Goal: Task Accomplishment & Management: Manage account settings

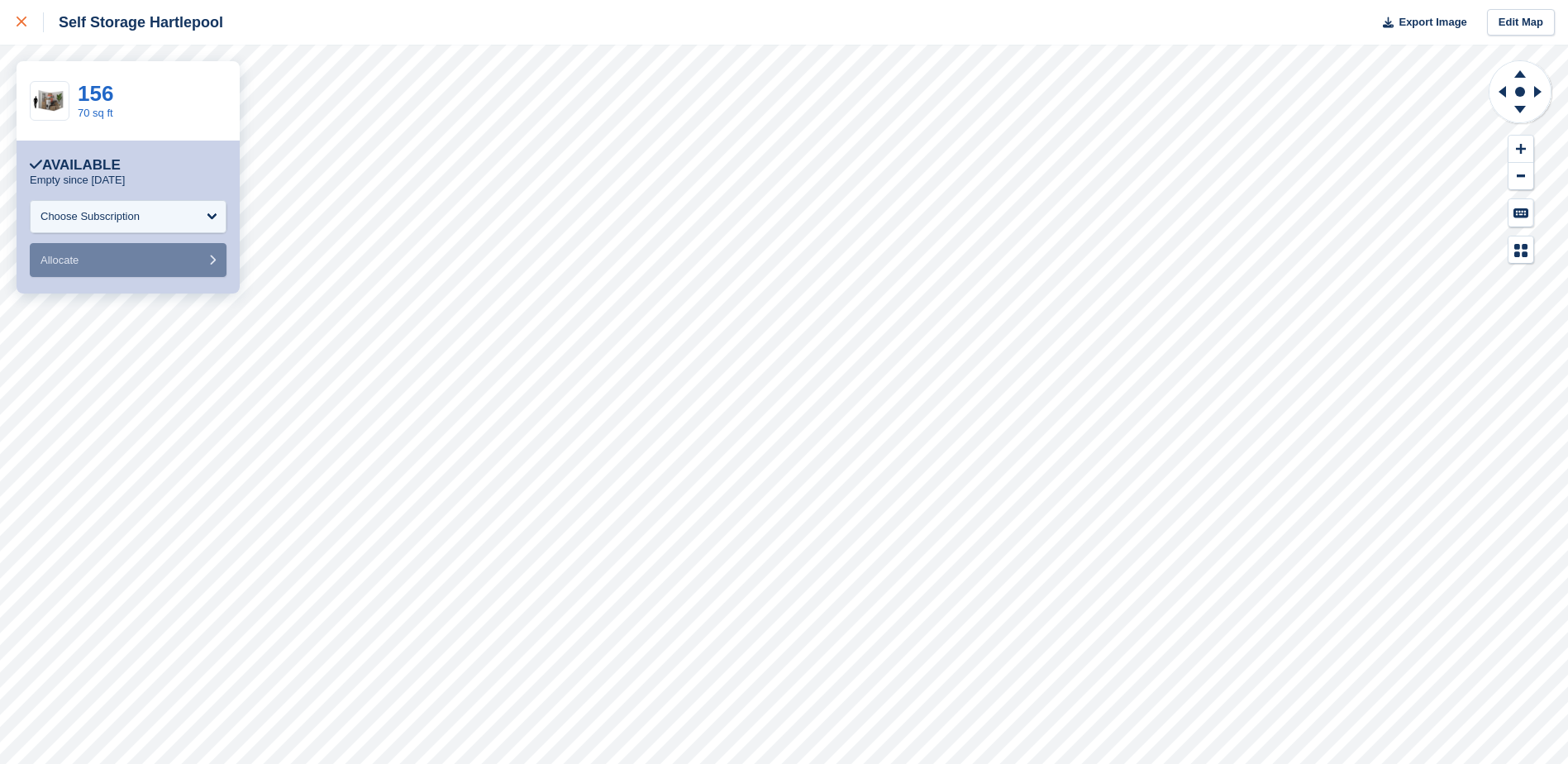
click at [19, 29] on div at bounding box center [30, 22] width 28 height 20
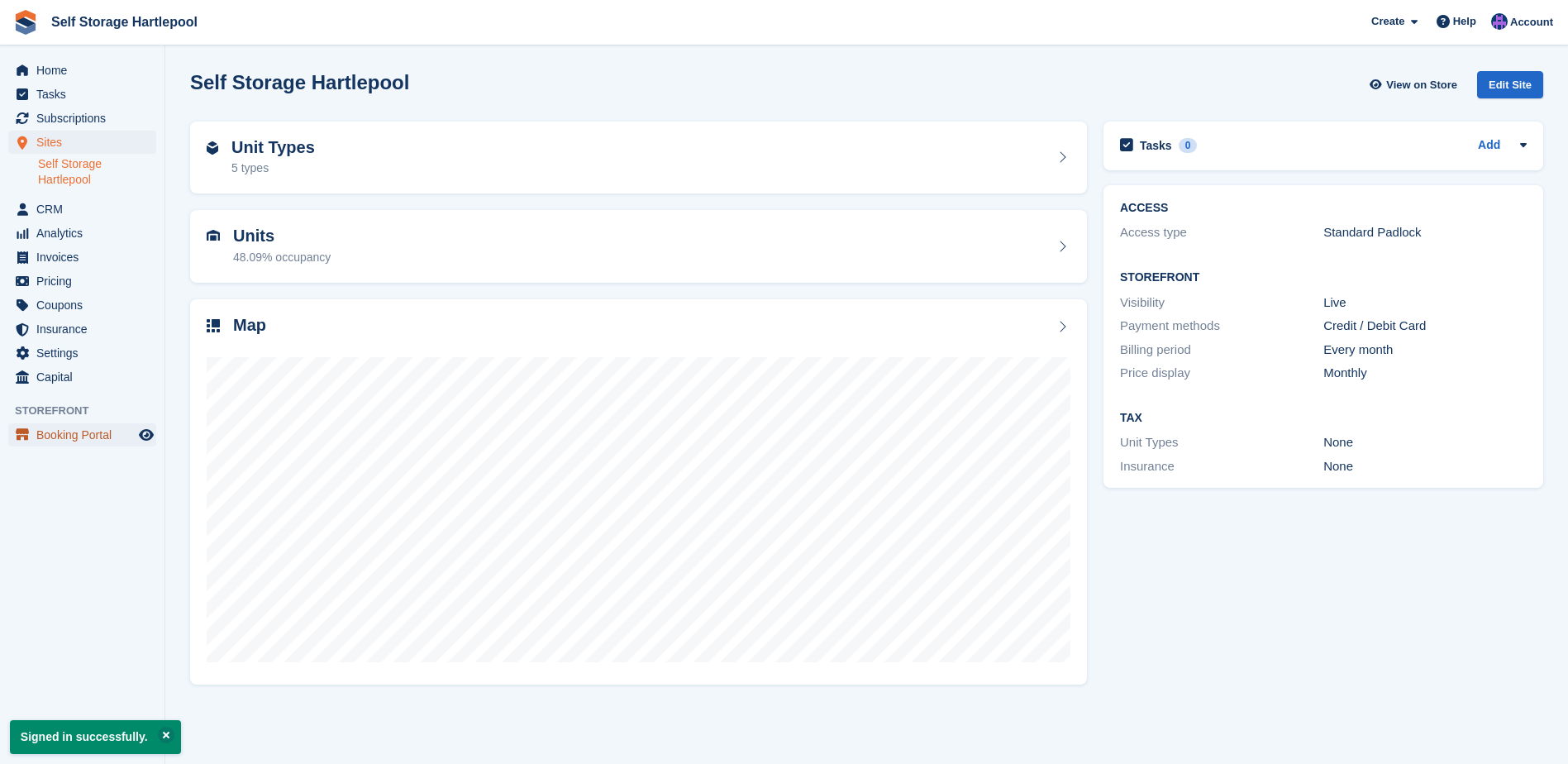
click at [109, 440] on span "Booking Portal" at bounding box center [86, 435] width 99 height 23
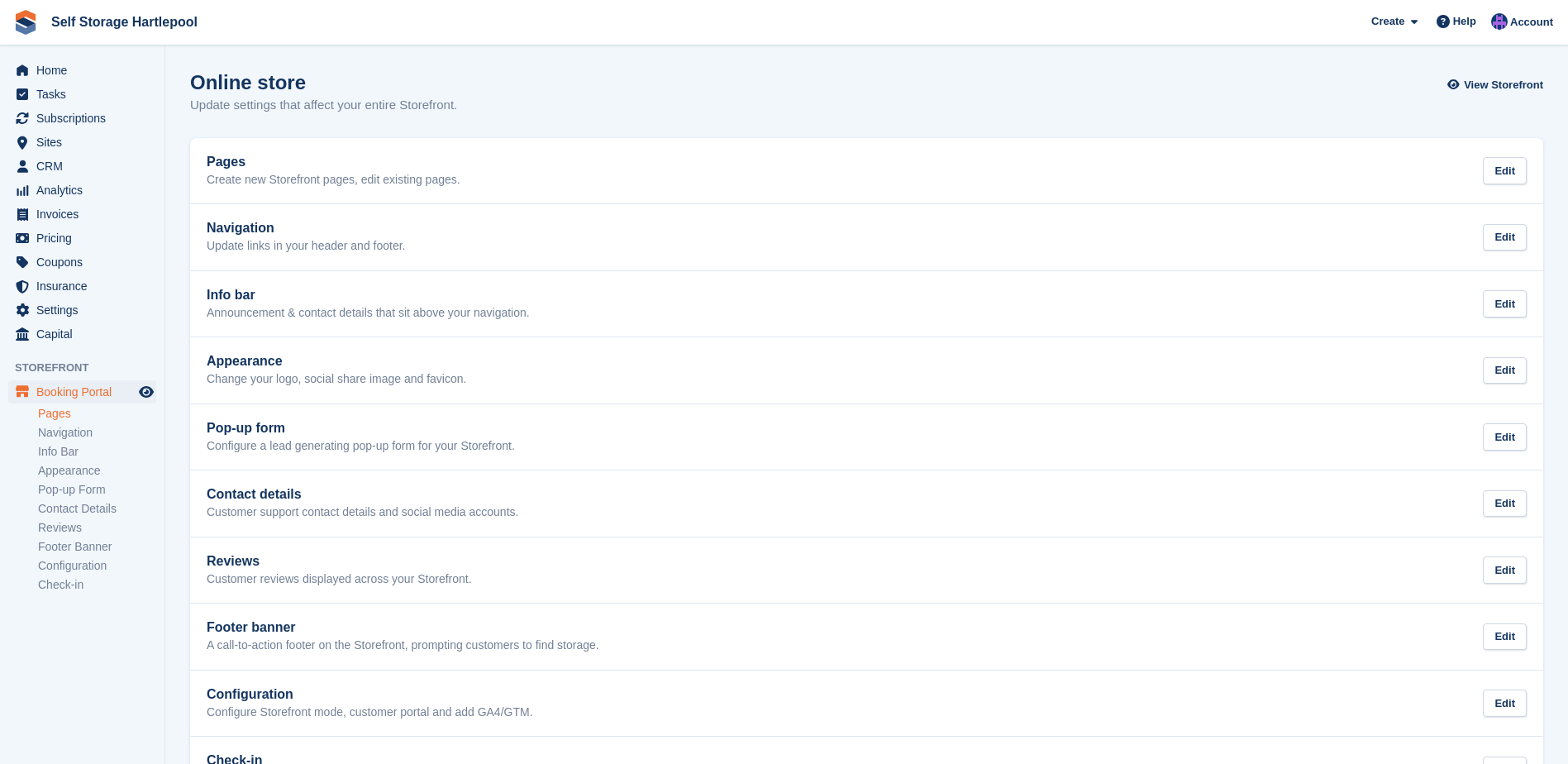
click at [60, 414] on link "Pages" at bounding box center [97, 414] width 118 height 16
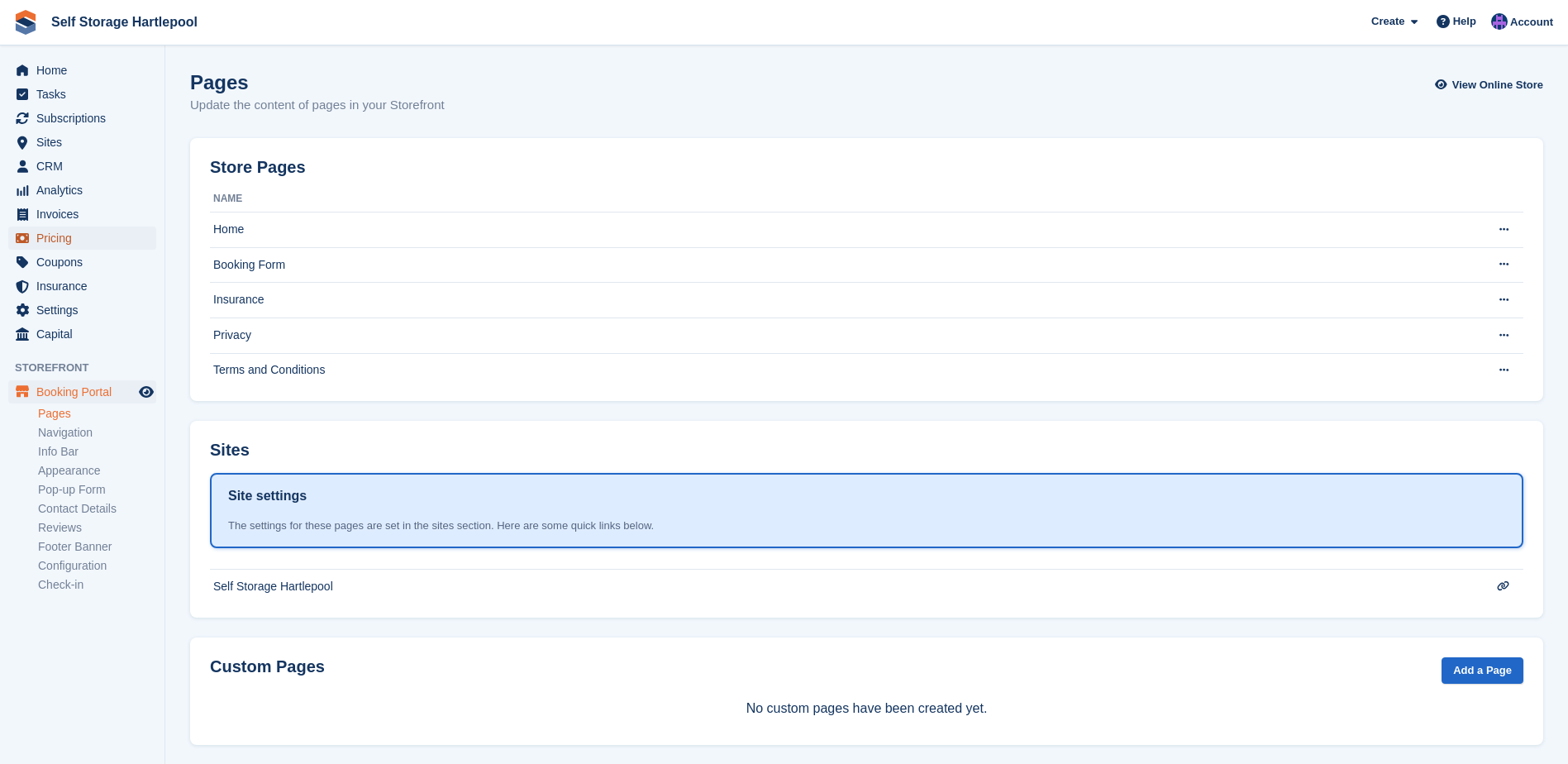
click at [69, 236] on span "Pricing" at bounding box center [86, 238] width 99 height 23
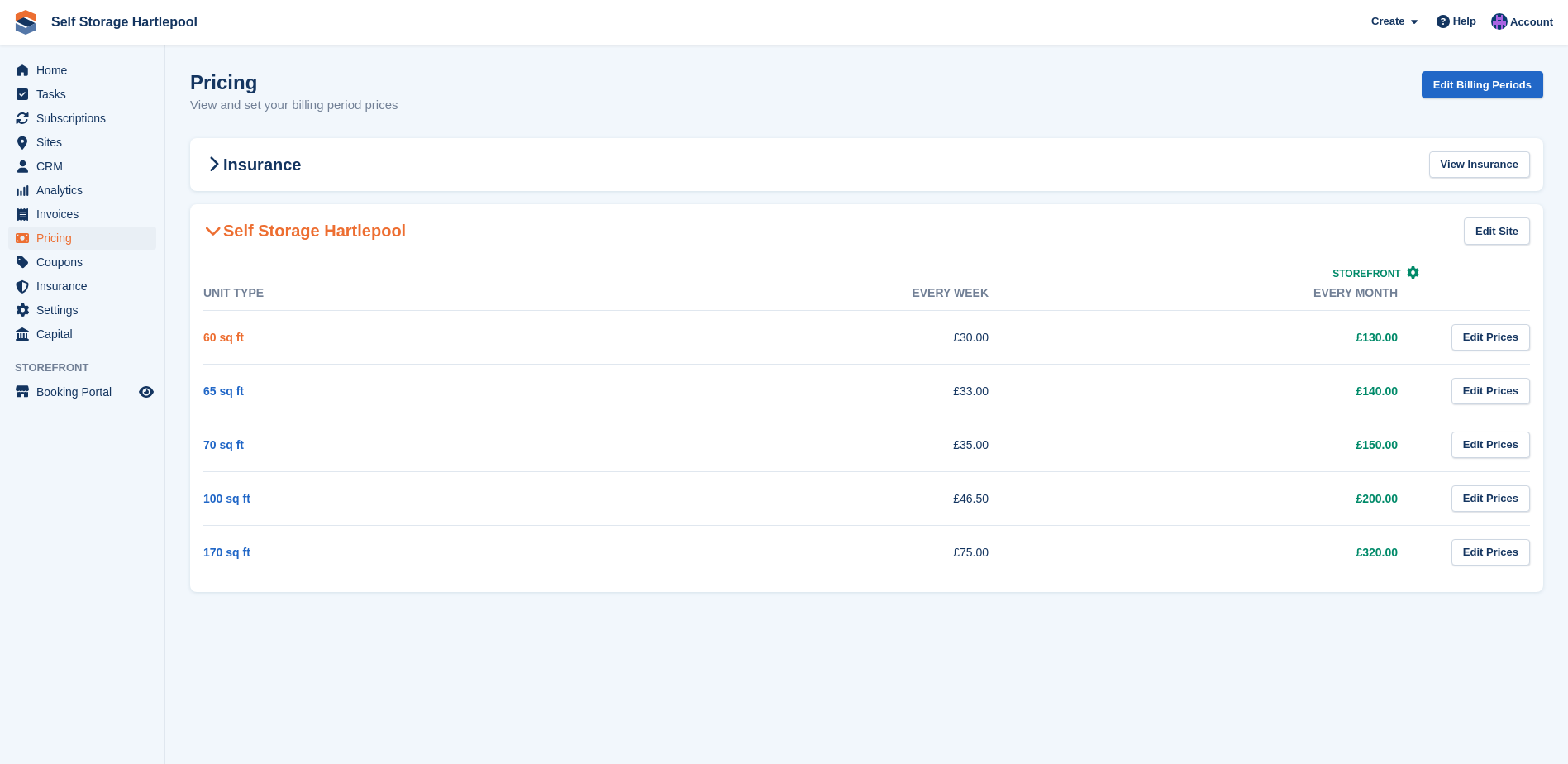
click at [223, 337] on link "60 sq ft" at bounding box center [223, 337] width 40 height 13
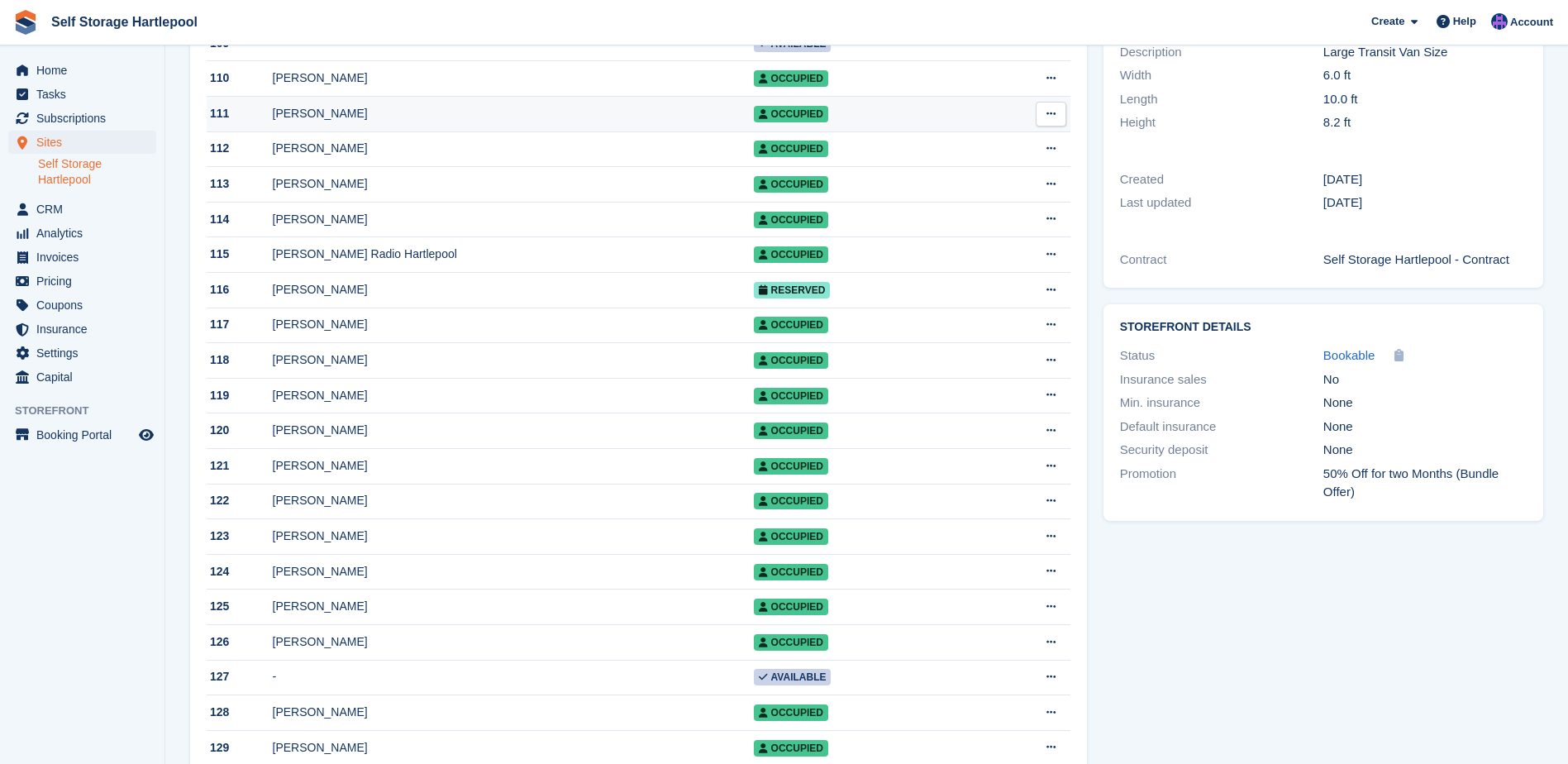
scroll to position [331, 0]
